Goal: Task Accomplishment & Management: Manage account settings

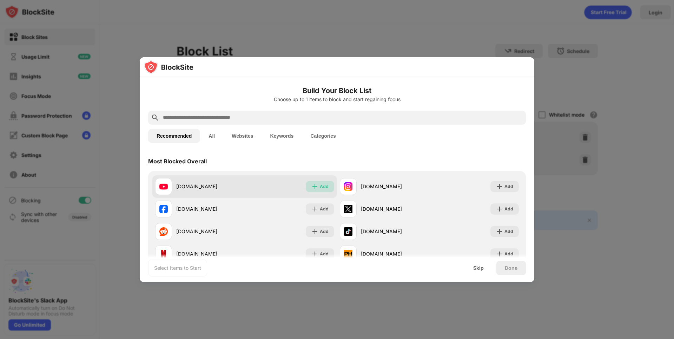
click at [324, 186] on div "Add" at bounding box center [324, 186] width 9 height 7
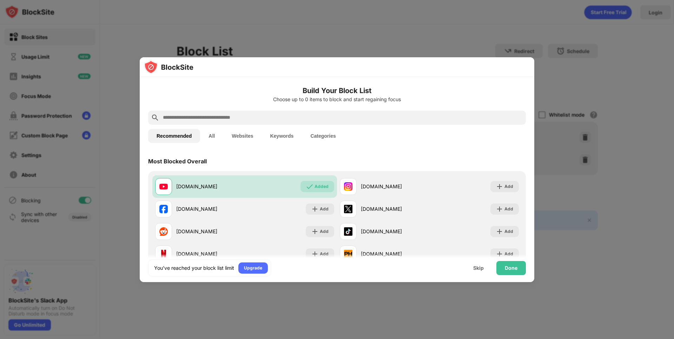
click at [231, 118] on input "text" at bounding box center [342, 117] width 361 height 8
paste input "**********"
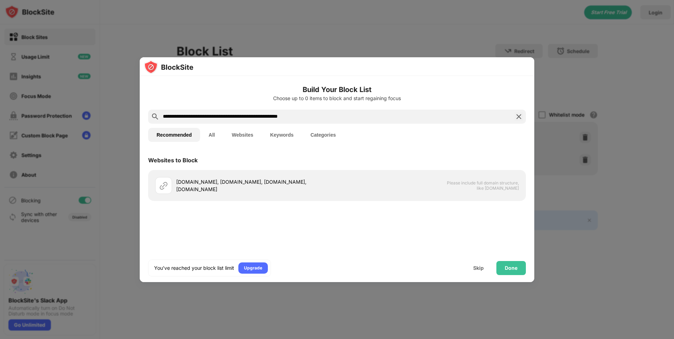
click at [344, 116] on input "**********" at bounding box center [336, 116] width 349 height 8
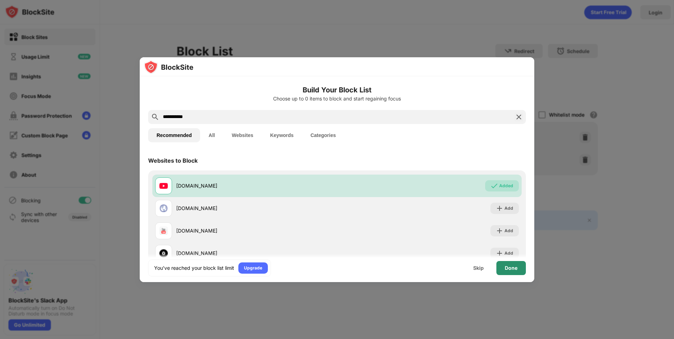
type input "**********"
click at [511, 272] on div "Done" at bounding box center [510, 268] width 29 height 14
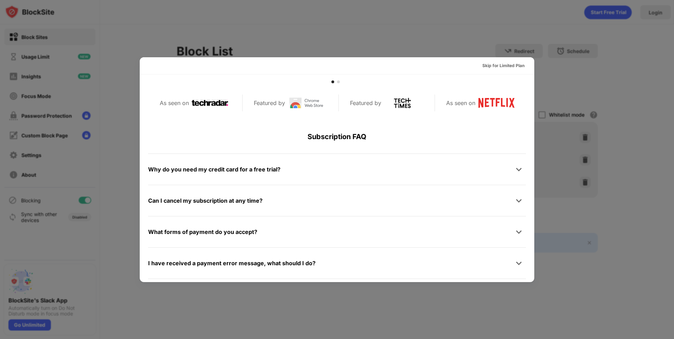
scroll to position [342, 0]
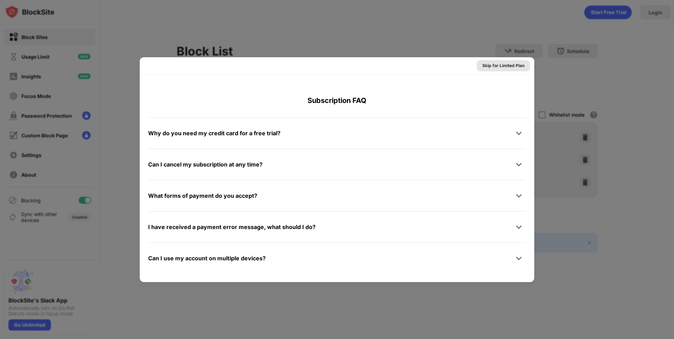
click at [513, 67] on div "Skip for Limited Plan" at bounding box center [503, 65] width 42 height 7
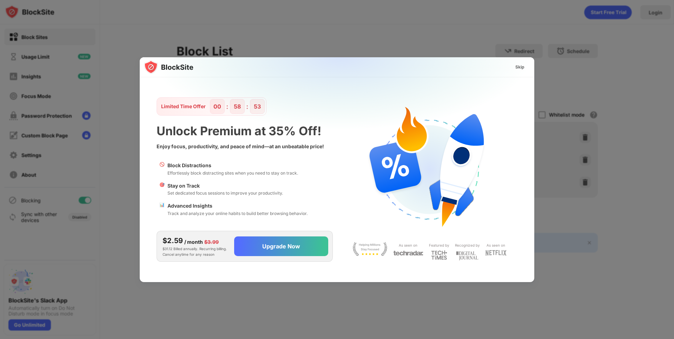
scroll to position [0, 0]
click at [519, 66] on div "Skip" at bounding box center [519, 66] width 9 height 7
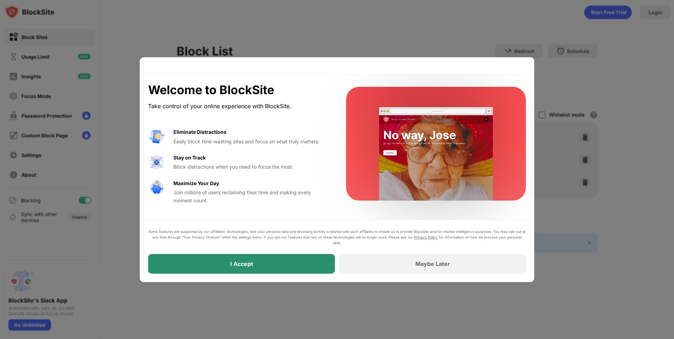
click at [284, 267] on div "I Accept" at bounding box center [241, 264] width 187 height 20
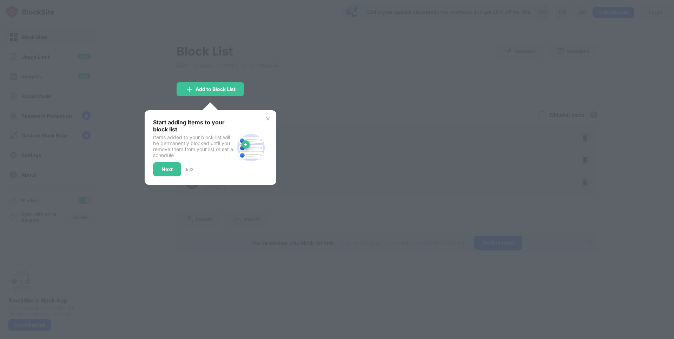
click at [267, 119] on img at bounding box center [268, 119] width 6 height 6
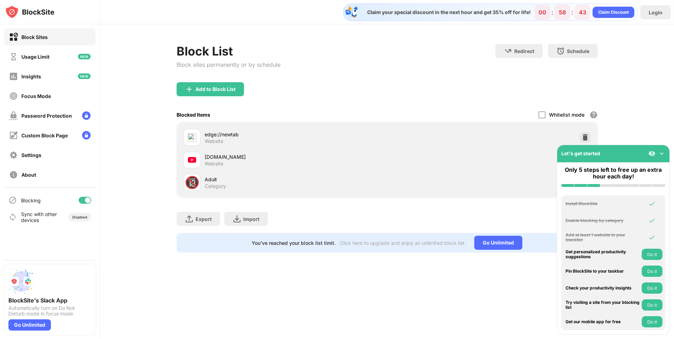
click at [660, 152] on img at bounding box center [661, 153] width 7 height 7
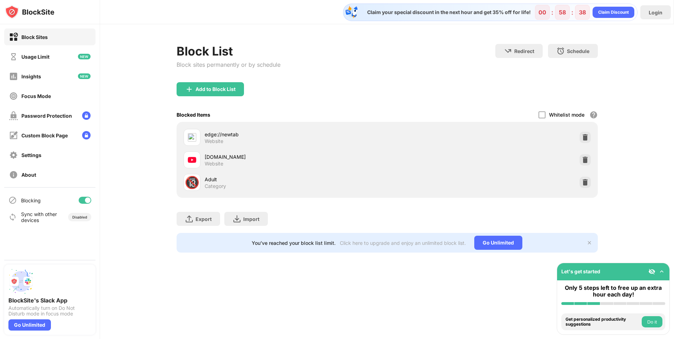
click at [589, 138] on div at bounding box center [584, 137] width 11 height 11
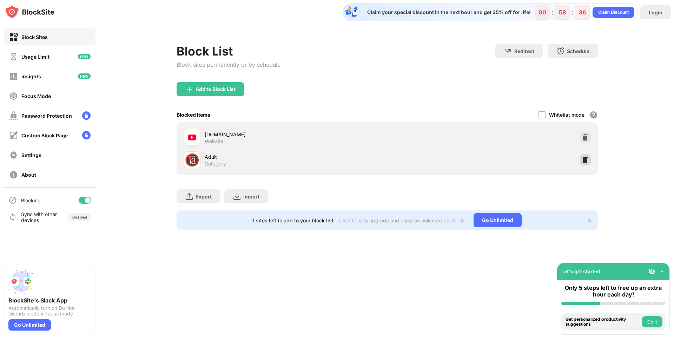
click at [583, 160] on img at bounding box center [584, 159] width 7 height 7
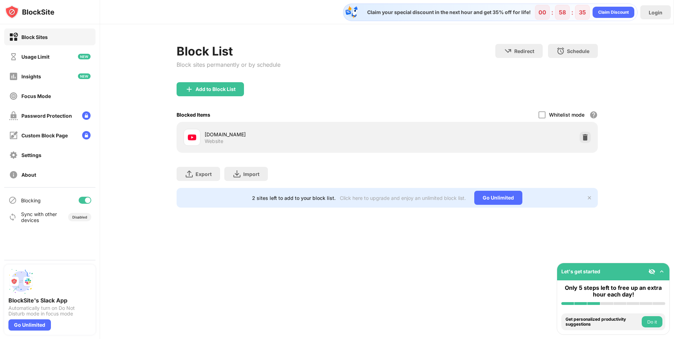
click at [643, 162] on div "Block List Block sites permanently or by schedule Redirect Choose a site to be …" at bounding box center [387, 125] width 574 height 203
click at [63, 116] on div "Password Protection" at bounding box center [46, 116] width 51 height 6
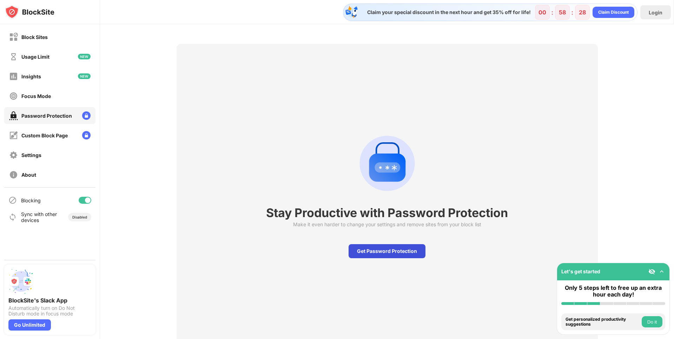
click at [361, 253] on div "Get Password Protection" at bounding box center [386, 251] width 77 height 14
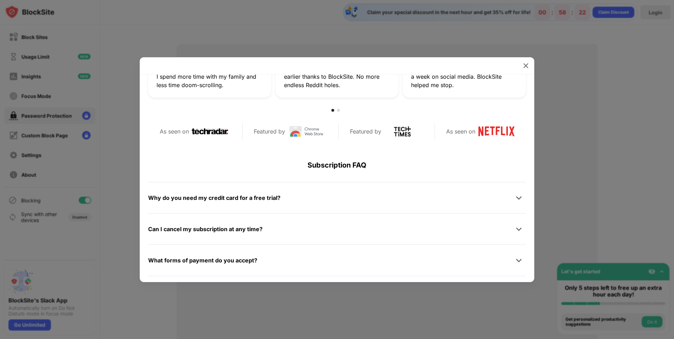
scroll to position [334, 0]
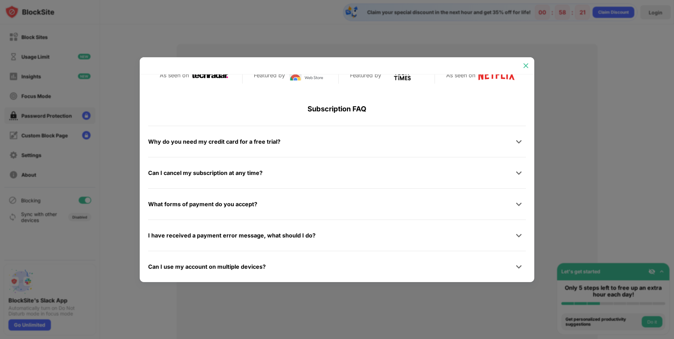
click at [522, 63] on img at bounding box center [525, 65] width 7 height 7
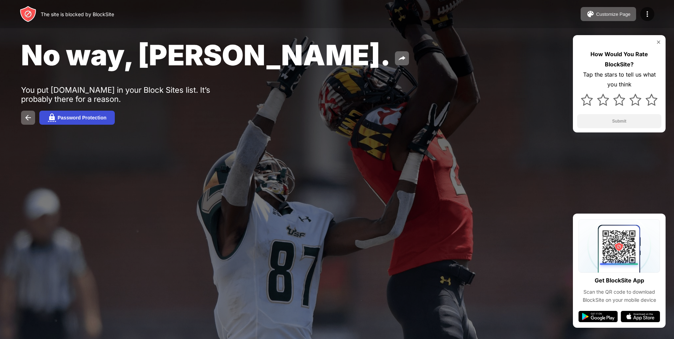
click at [72, 117] on div "Password Protection" at bounding box center [82, 118] width 49 height 6
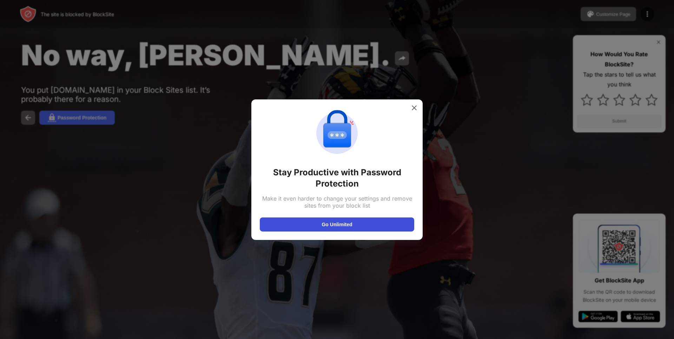
click at [346, 221] on button "Go Unlimited" at bounding box center [337, 224] width 154 height 14
click at [415, 105] on img at bounding box center [413, 107] width 7 height 7
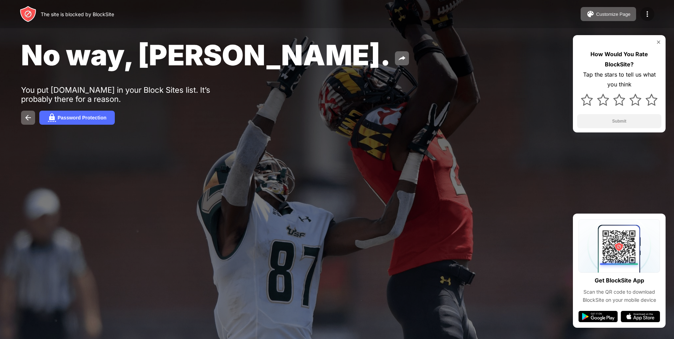
click at [650, 16] on img at bounding box center [647, 14] width 8 height 8
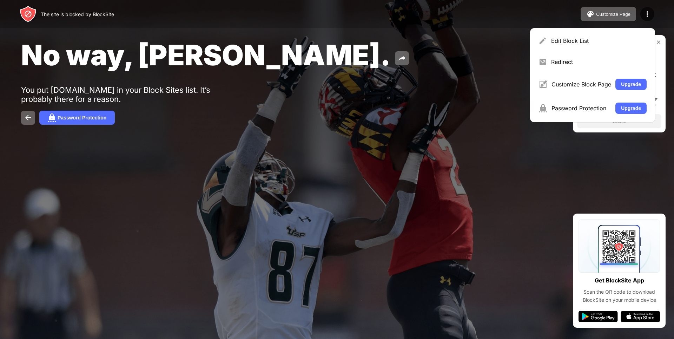
click at [298, 14] on div "The site is blocked by BlockSite Customize Page Edit Block List Redirect Custom…" at bounding box center [337, 14] width 674 height 28
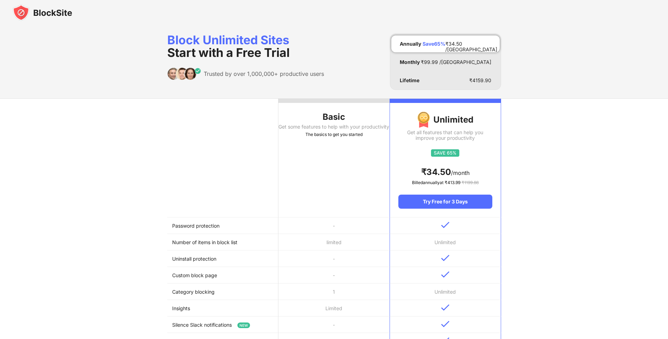
click at [336, 129] on div "Get some features to help with your productivity" at bounding box center [334, 127] width 111 height 6
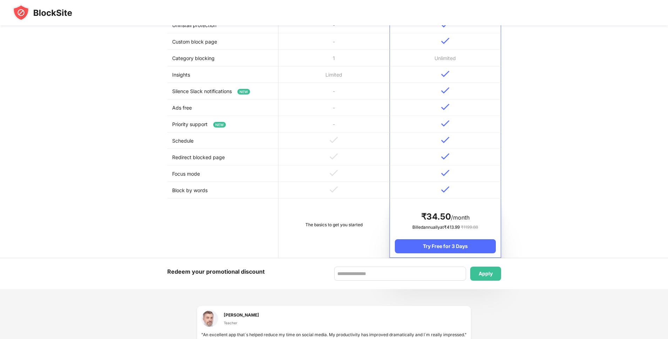
scroll to position [246, 0]
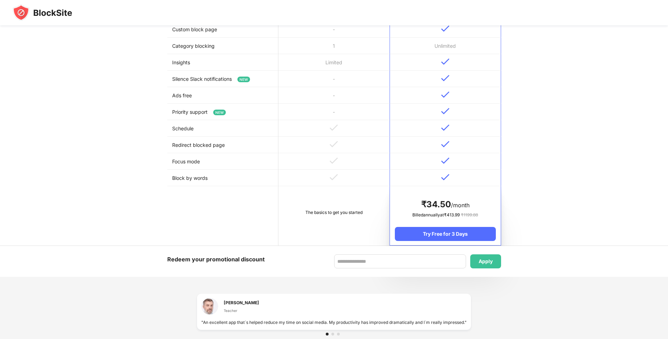
click at [332, 197] on td "The basics to get you started" at bounding box center [334, 215] width 111 height 59
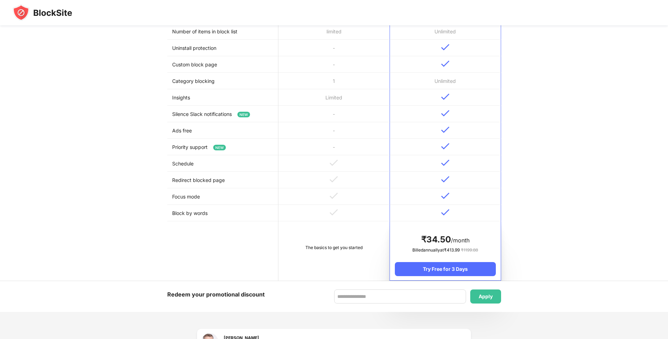
scroll to position [381, 0]
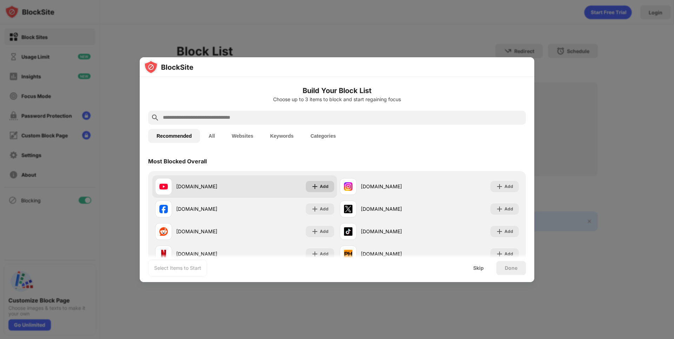
click at [320, 186] on div "Add" at bounding box center [324, 186] width 9 height 7
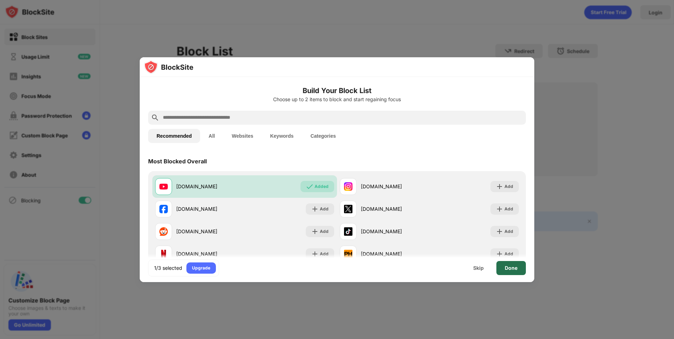
click at [507, 269] on div "Done" at bounding box center [510, 268] width 13 height 6
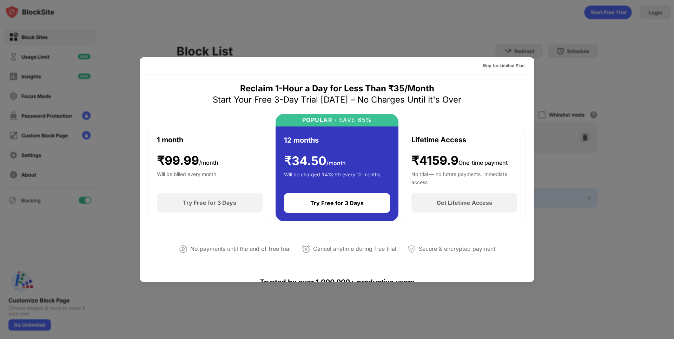
click at [546, 35] on div at bounding box center [337, 169] width 674 height 339
click at [493, 67] on div "Skip for Limited Plan" at bounding box center [503, 65] width 42 height 7
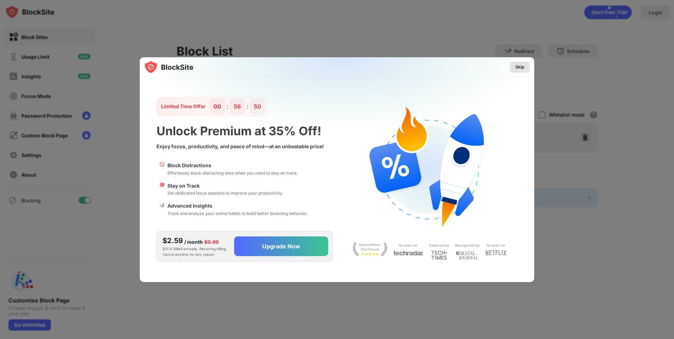
click at [516, 68] on div "Skip" at bounding box center [519, 66] width 9 height 7
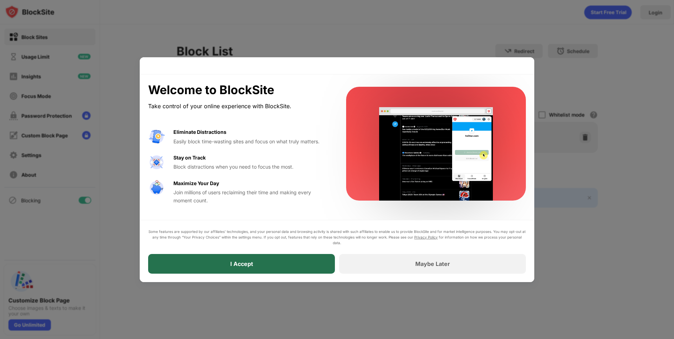
click at [291, 265] on div "I Accept" at bounding box center [241, 264] width 187 height 20
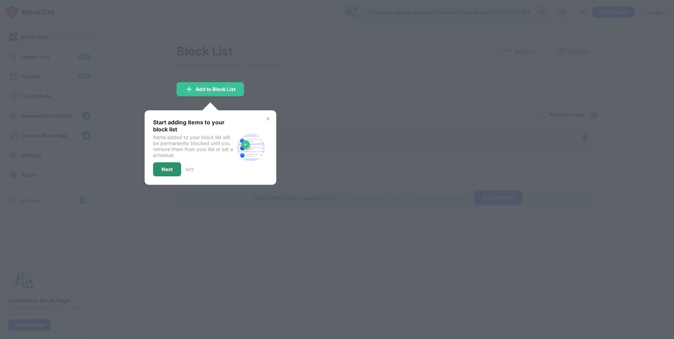
click at [167, 166] on div "Next" at bounding box center [166, 169] width 11 height 6
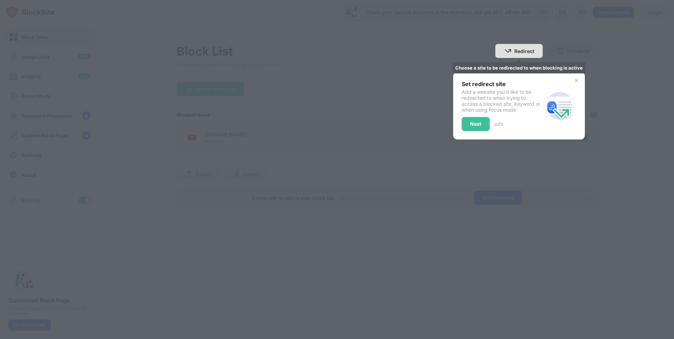
click at [522, 54] on div "Redirect" at bounding box center [524, 51] width 20 height 6
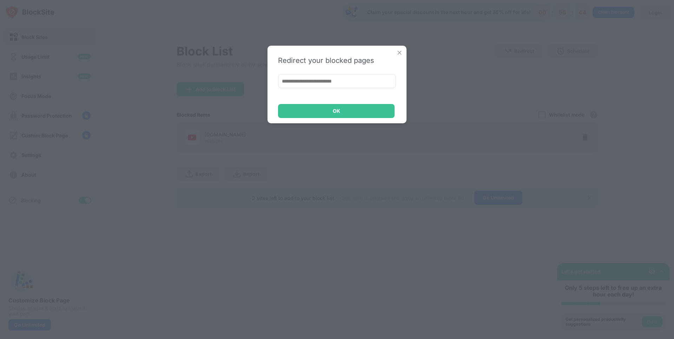
click at [477, 77] on div "Redirect your blocked pages OK" at bounding box center [337, 169] width 674 height 339
click at [397, 52] on img at bounding box center [399, 52] width 7 height 7
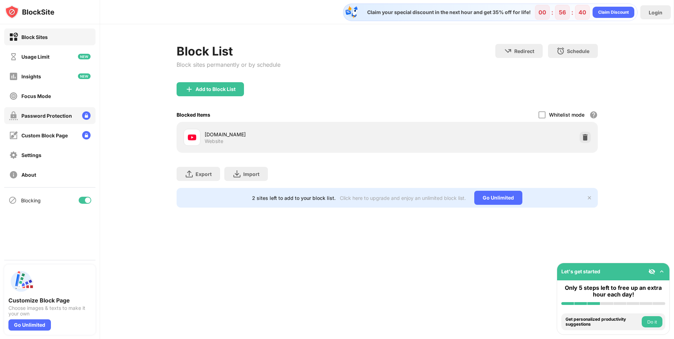
click at [85, 118] on img at bounding box center [86, 115] width 8 height 8
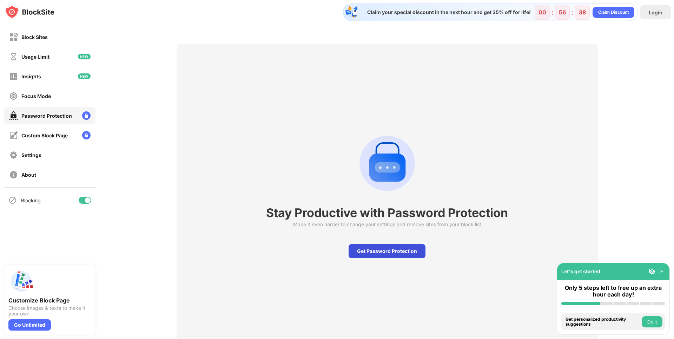
click at [372, 252] on div "Get Password Protection" at bounding box center [386, 251] width 77 height 14
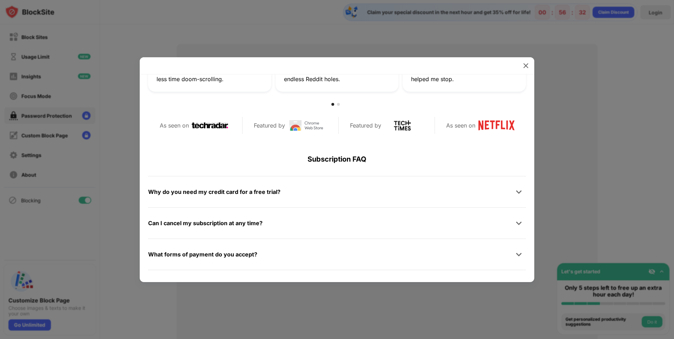
scroll to position [334, 0]
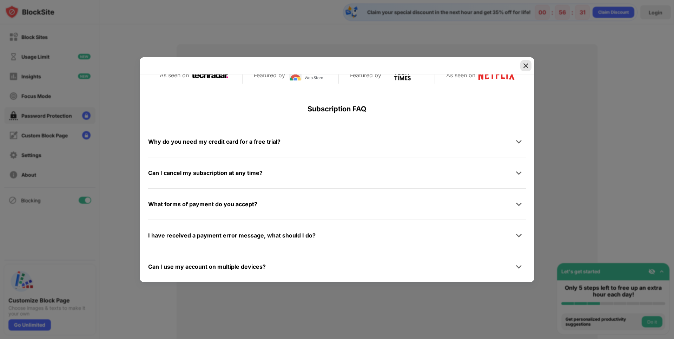
click at [524, 64] on img at bounding box center [525, 65] width 7 height 7
